Goal: Task Accomplishment & Management: Use online tool/utility

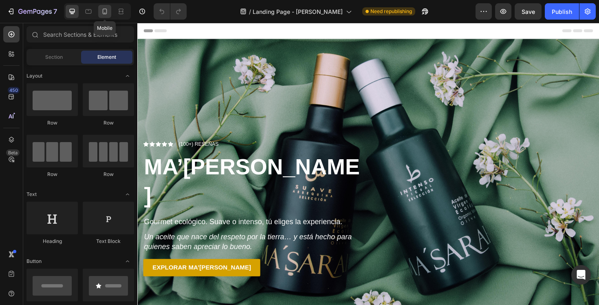
click at [110, 10] on div at bounding box center [104, 11] width 13 height 13
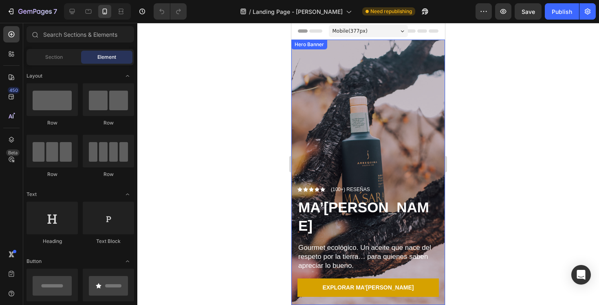
click at [410, 141] on div "Overlay" at bounding box center [369, 172] width 154 height 265
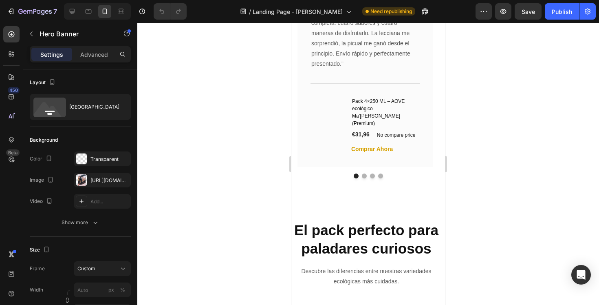
scroll to position [1031, 0]
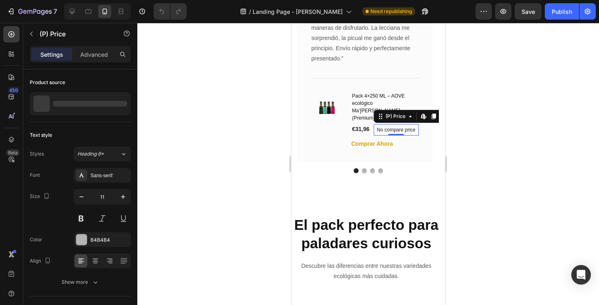
click at [403, 127] on p "No compare price" at bounding box center [396, 129] width 39 height 5
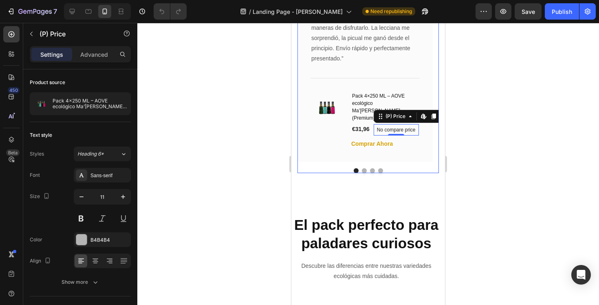
click at [362, 168] on button "Dot" at bounding box center [364, 170] width 5 height 5
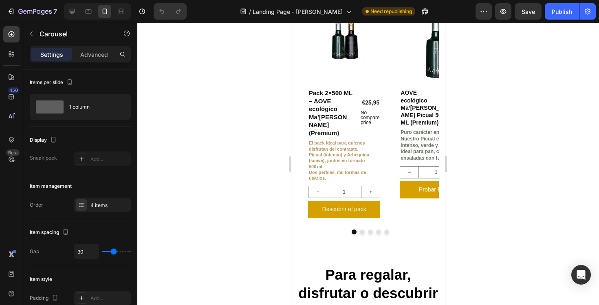
scroll to position [1817, 0]
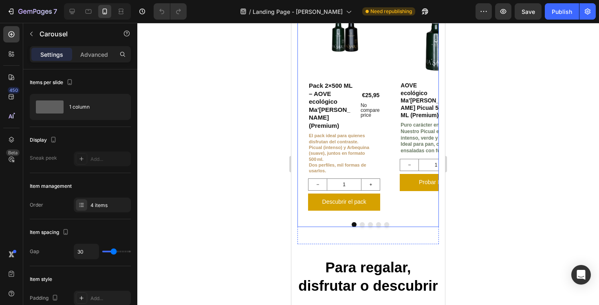
click at [359, 227] on div "Product Images Row Pack 2×500 ML – AOVE ecológico Ma’[PERSON_NAME] (Premium) Pr…" at bounding box center [369, 109] width 142 height 236
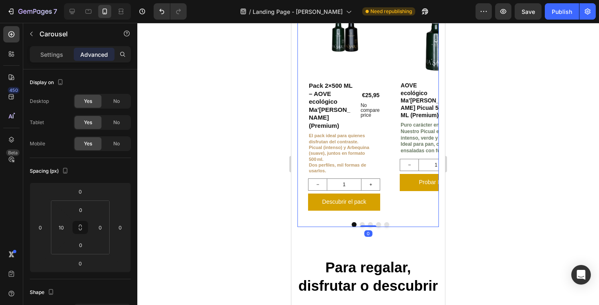
click at [360, 227] on button "Dot" at bounding box center [362, 224] width 5 height 5
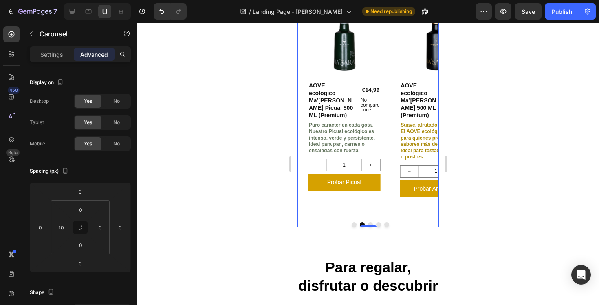
click at [368, 227] on button "Dot" at bounding box center [370, 224] width 5 height 5
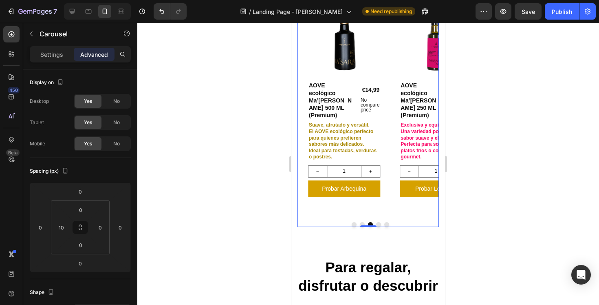
click at [376, 227] on button "Dot" at bounding box center [378, 224] width 5 height 5
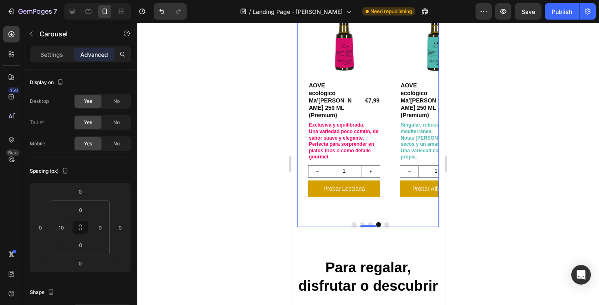
click at [385, 227] on button "Dot" at bounding box center [387, 224] width 5 height 5
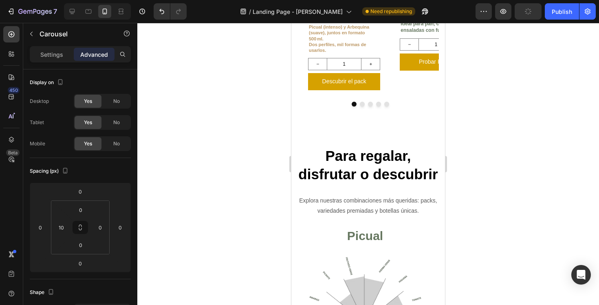
scroll to position [1937, 0]
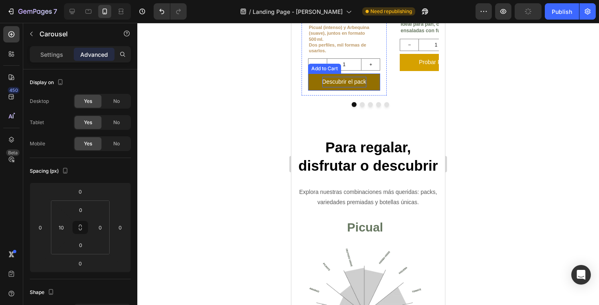
click at [346, 87] on div "Descubrir el pack" at bounding box center [345, 82] width 44 height 10
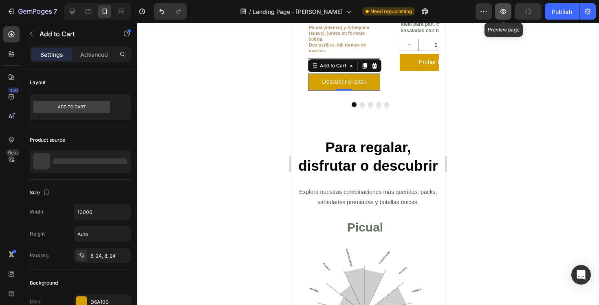
click at [507, 10] on icon "button" at bounding box center [504, 11] width 8 height 8
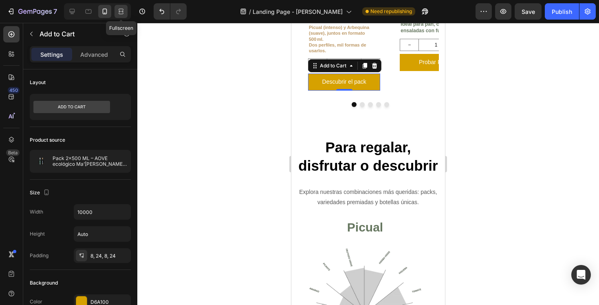
click at [121, 12] on icon at bounding box center [121, 11] width 8 height 8
type input "16"
type input "Auto"
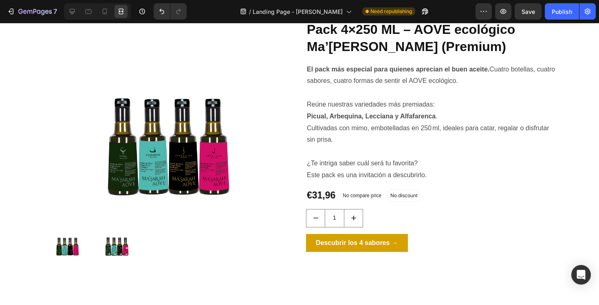
scroll to position [1264, 0]
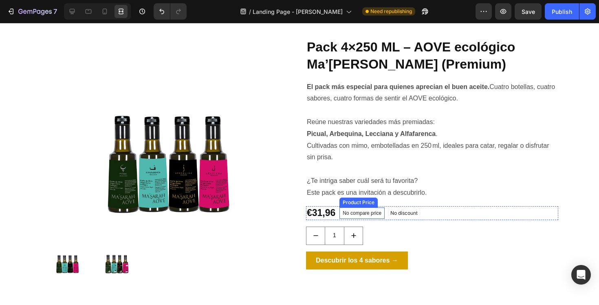
click at [372, 210] on p "No compare price" at bounding box center [362, 212] width 39 height 5
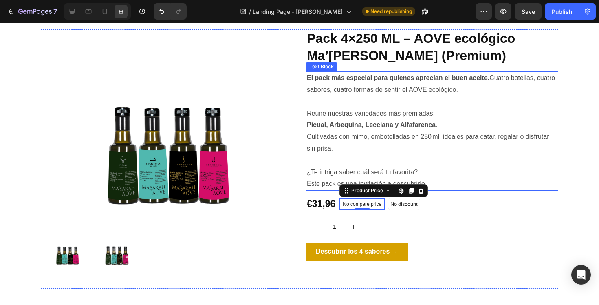
scroll to position [1282, 0]
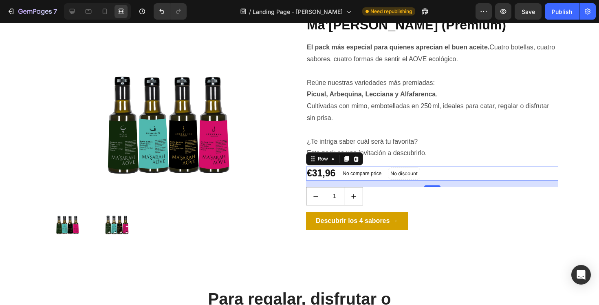
click at [506, 166] on div "€31,96 Product Price Product Price No compare price Product Price No discount N…" at bounding box center [432, 173] width 252 height 14
click at [508, 215] on div "Descubrir los 4 sabores → Add to Cart" at bounding box center [432, 221] width 252 height 18
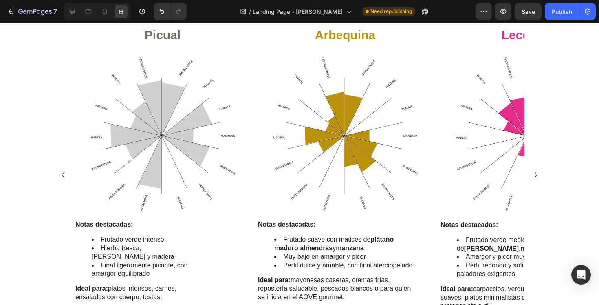
scroll to position [1520, 0]
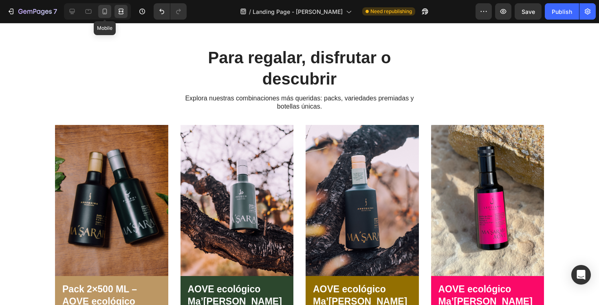
click at [102, 7] on div at bounding box center [104, 11] width 13 height 13
type input "14"
type input "1000"
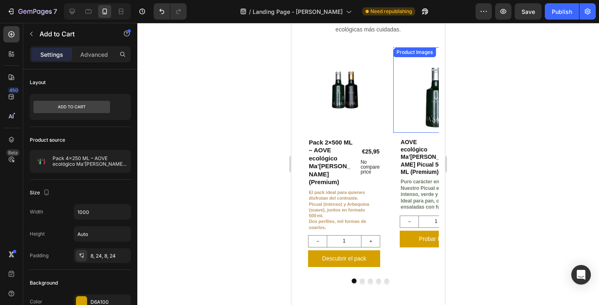
scroll to position [1737, 0]
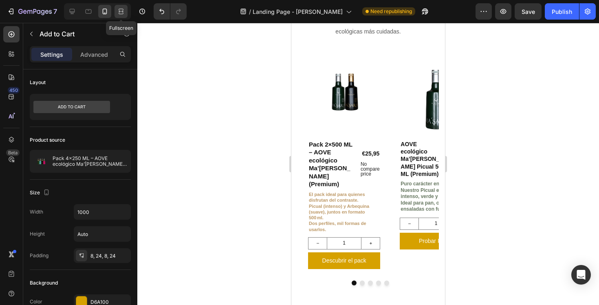
click at [118, 10] on icon at bounding box center [121, 11] width 8 height 8
type input "16"
type input "Auto"
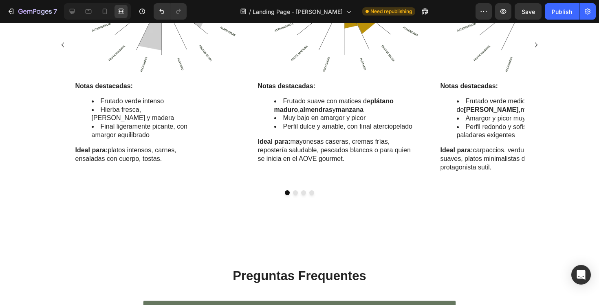
scroll to position [1874, 0]
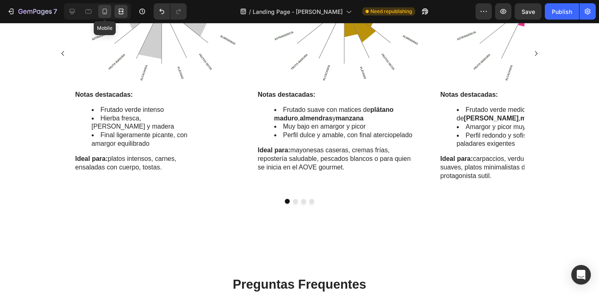
click at [107, 7] on icon at bounding box center [105, 11] width 8 height 8
type input "14"
type input "1000"
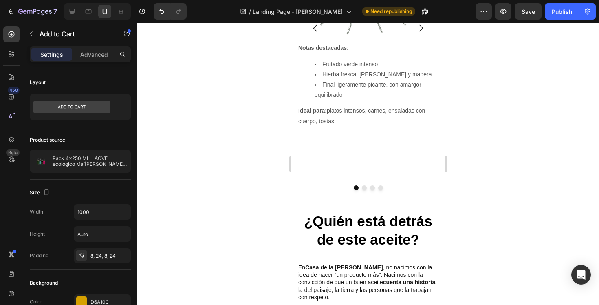
scroll to position [2103, 0]
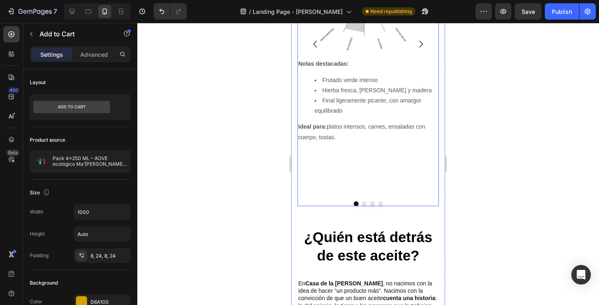
click at [333, 224] on div "¿Quién está detrás de este aceite? Heading En Casa de la [PERSON_NAME] , no nac…" at bounding box center [369, 296] width 142 height 162
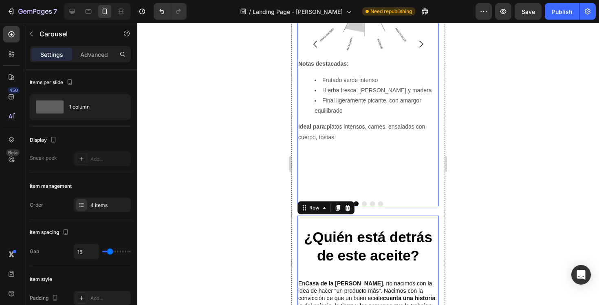
click at [358, 176] on div "Picual Heading Image Notas destacadas: Frutado verde intenso Hierba fresca, [PE…" at bounding box center [365, 43] width 135 height 301
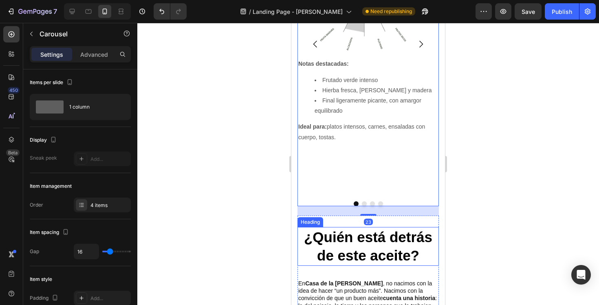
click at [305, 241] on span "¿Quién está detrás de este aceite?" at bounding box center [368, 246] width 128 height 35
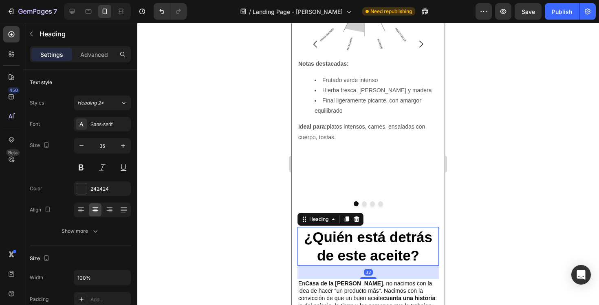
click at [297, 236] on div "Para regalar, disfrutar o descubrir Heading Explora nuestras combinaciones más …" at bounding box center [369, 247] width 154 height 871
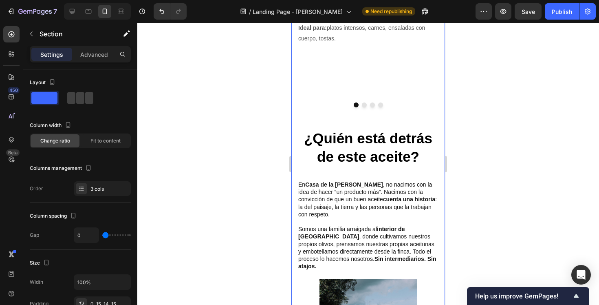
scroll to position [2183, 0]
